Goal: Transaction & Acquisition: Purchase product/service

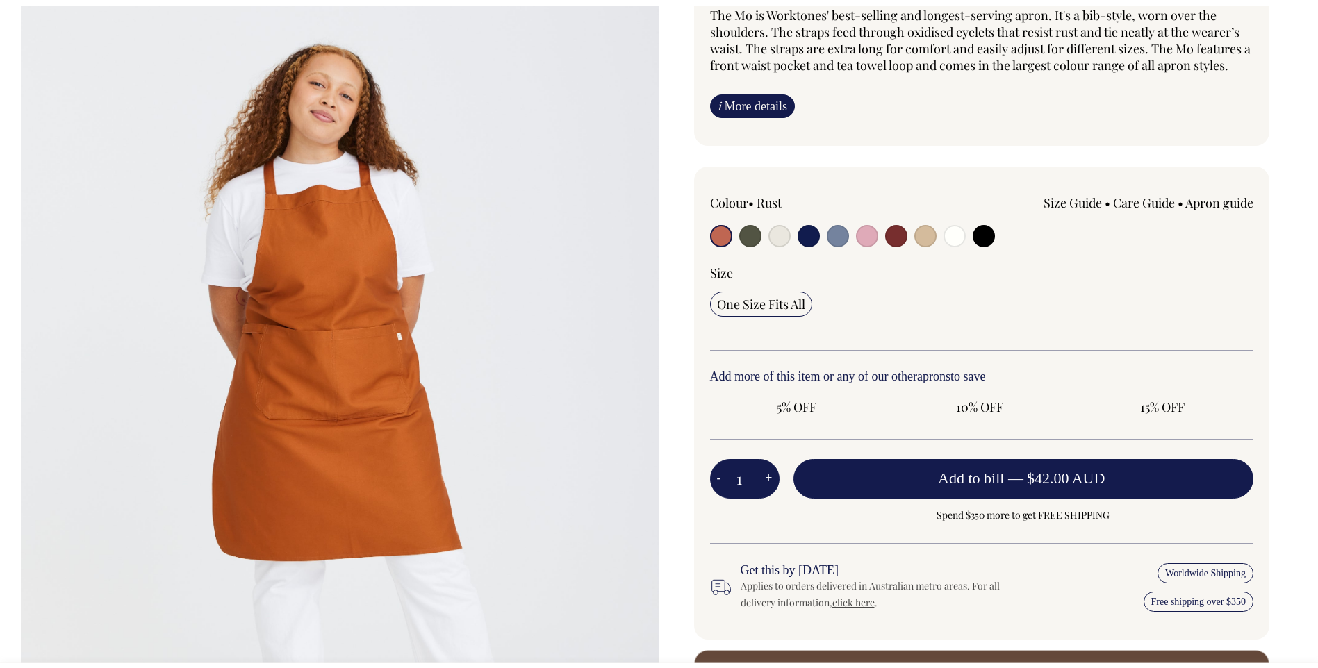
scroll to position [139, 0]
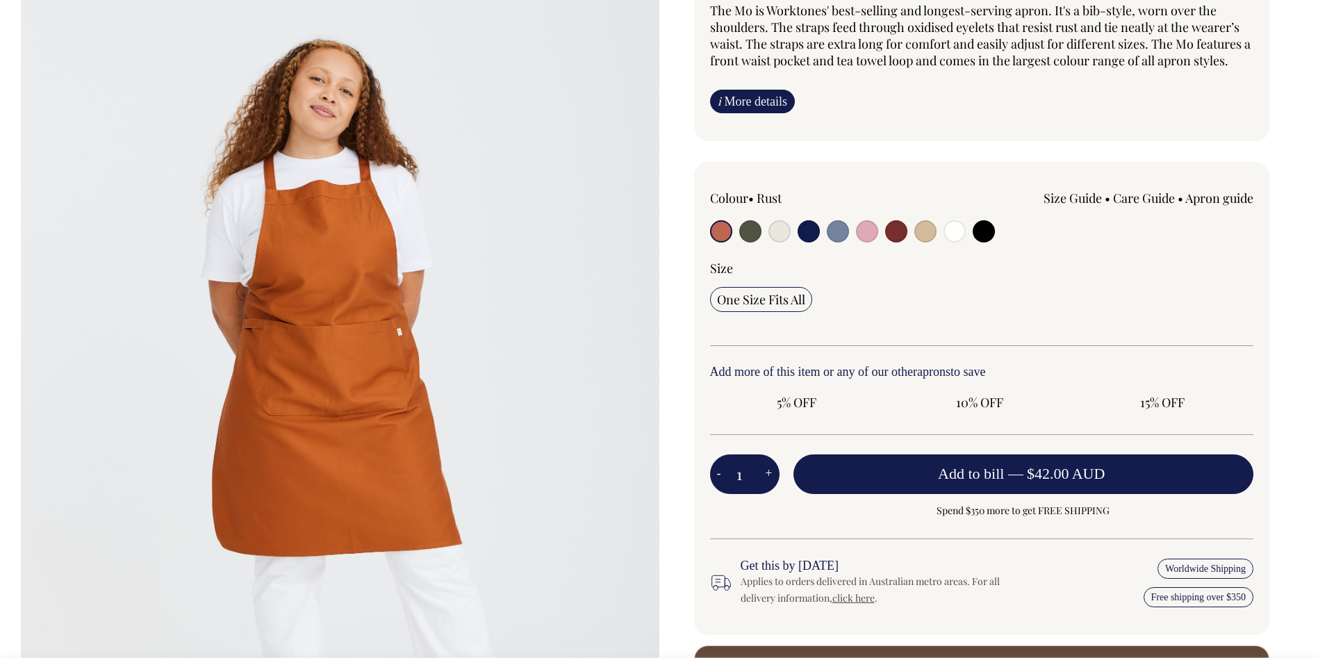
click at [753, 233] on input "radio" at bounding box center [750, 231] width 22 height 22
radio input "true"
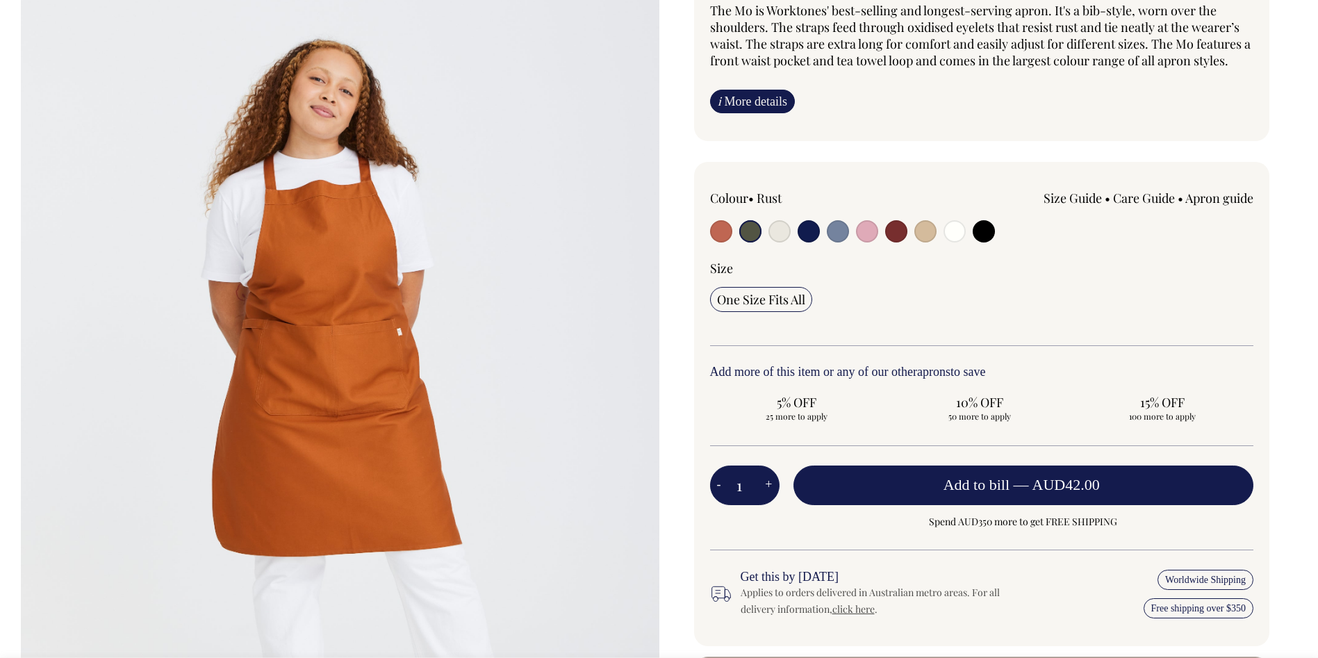
click at [746, 231] on input "radio" at bounding box center [750, 231] width 22 height 22
click at [811, 229] on input "radio" at bounding box center [808, 231] width 22 height 22
radio input "true"
select select "Dark Navy"
